Goal: Task Accomplishment & Management: Manage account settings

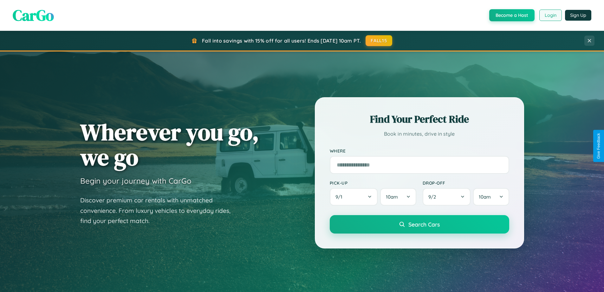
click at [550, 15] on button "Login" at bounding box center [551, 15] width 23 height 11
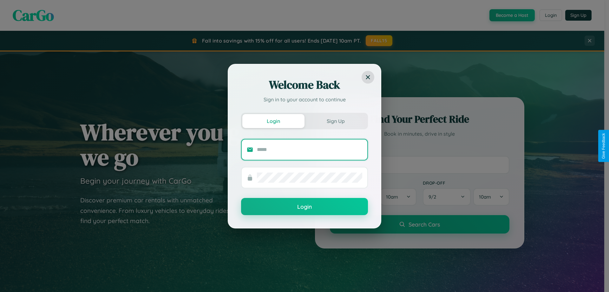
click at [310, 149] on input "text" at bounding box center [309, 149] width 105 height 10
type input "**********"
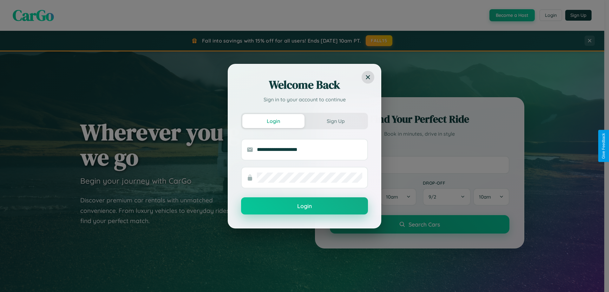
click at [305, 206] on button "Login" at bounding box center [304, 205] width 127 height 17
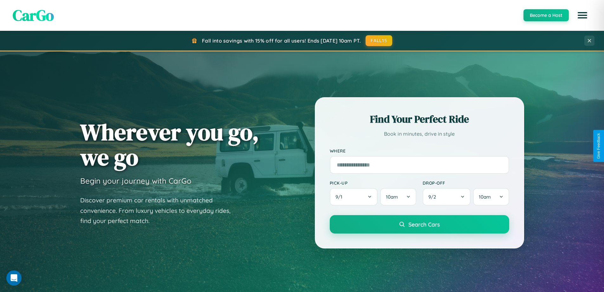
scroll to position [437, 0]
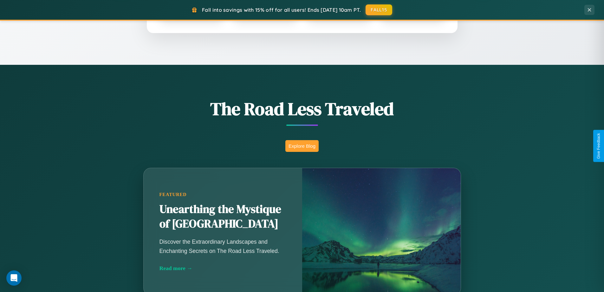
click at [302, 146] on button "Explore Blog" at bounding box center [302, 146] width 33 height 12
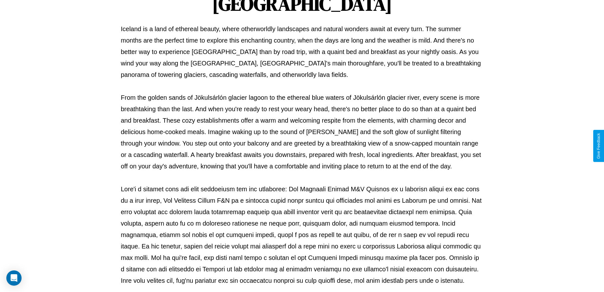
scroll to position [205, 0]
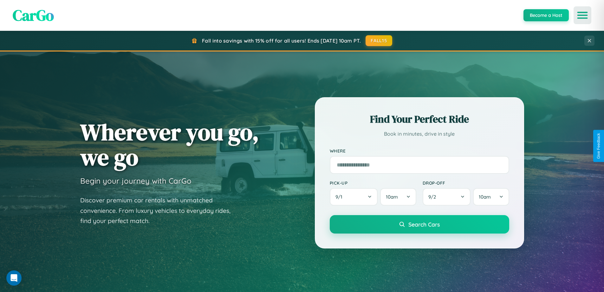
click at [583, 15] on icon "Open menu" at bounding box center [582, 15] width 9 height 6
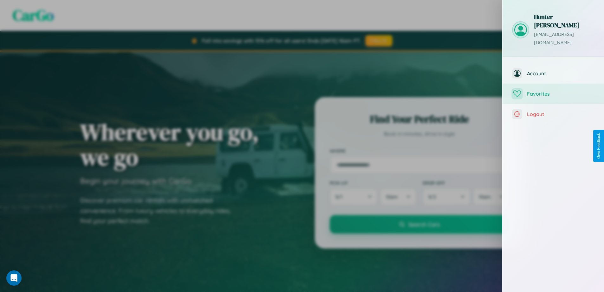
click at [554, 90] on span "Favorites" at bounding box center [561, 93] width 68 height 6
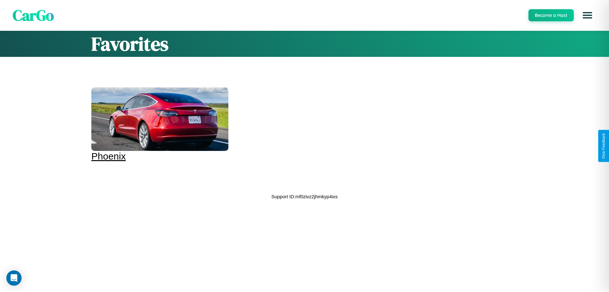
click at [159, 124] on div at bounding box center [159, 118] width 137 height 63
